Goal: Task Accomplishment & Management: Manage account settings

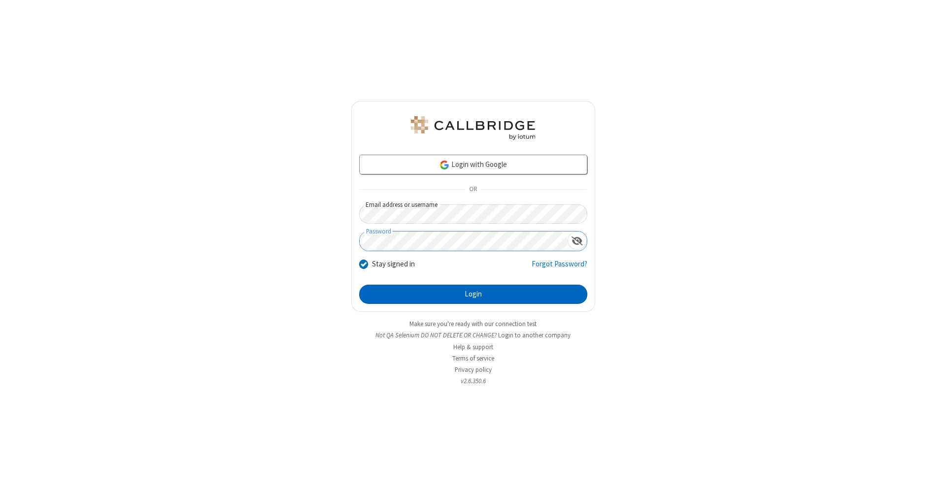
click at [473, 295] on button "Login" at bounding box center [473, 295] width 228 height 20
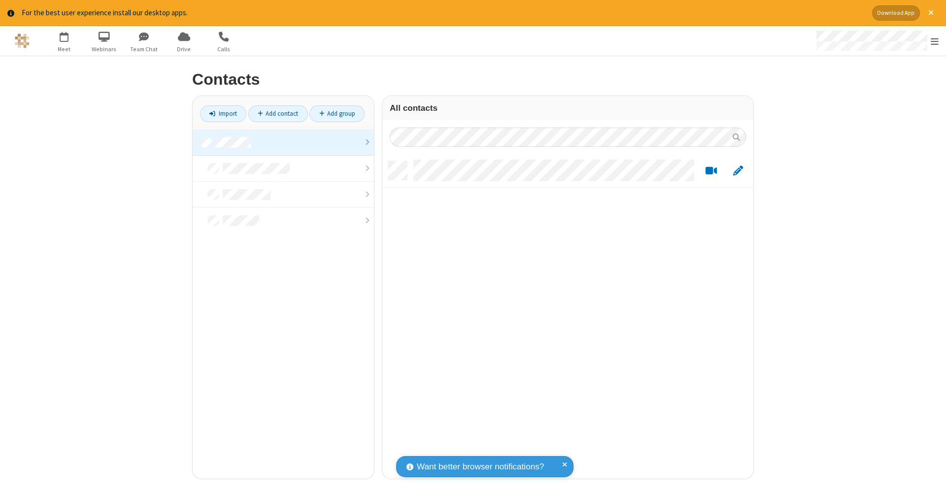
scroll to position [318, 364]
click at [283, 142] on link at bounding box center [283, 143] width 181 height 26
click at [278, 113] on link "Add contact" at bounding box center [278, 113] width 60 height 17
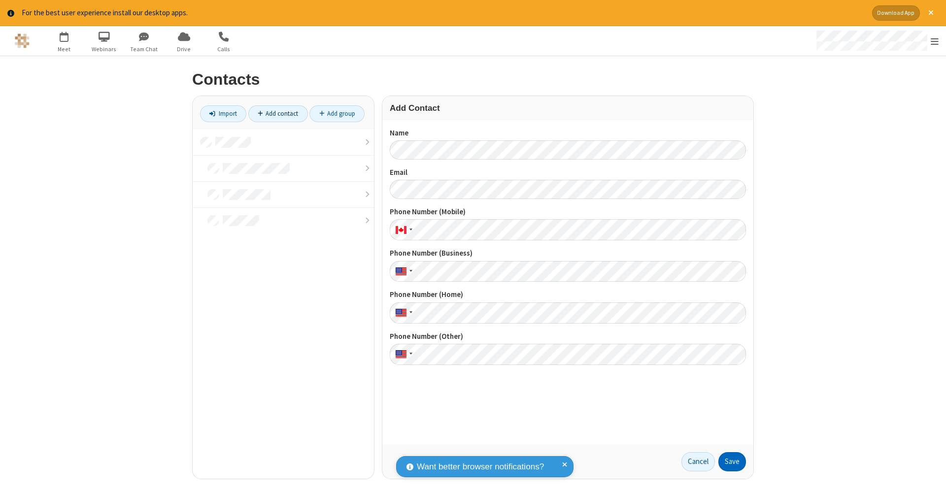
click at [732, 462] on button "Save" at bounding box center [732, 462] width 28 height 20
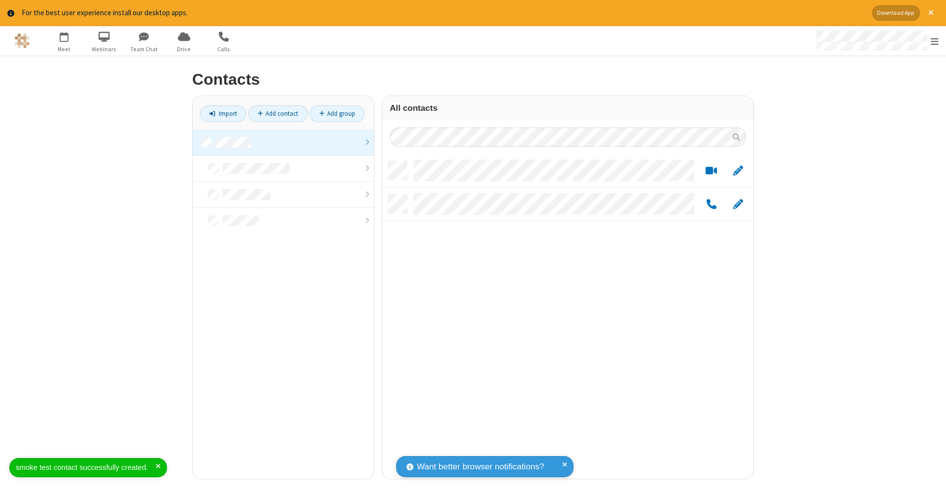
scroll to position [318, 364]
